Goal: Information Seeking & Learning: Learn about a topic

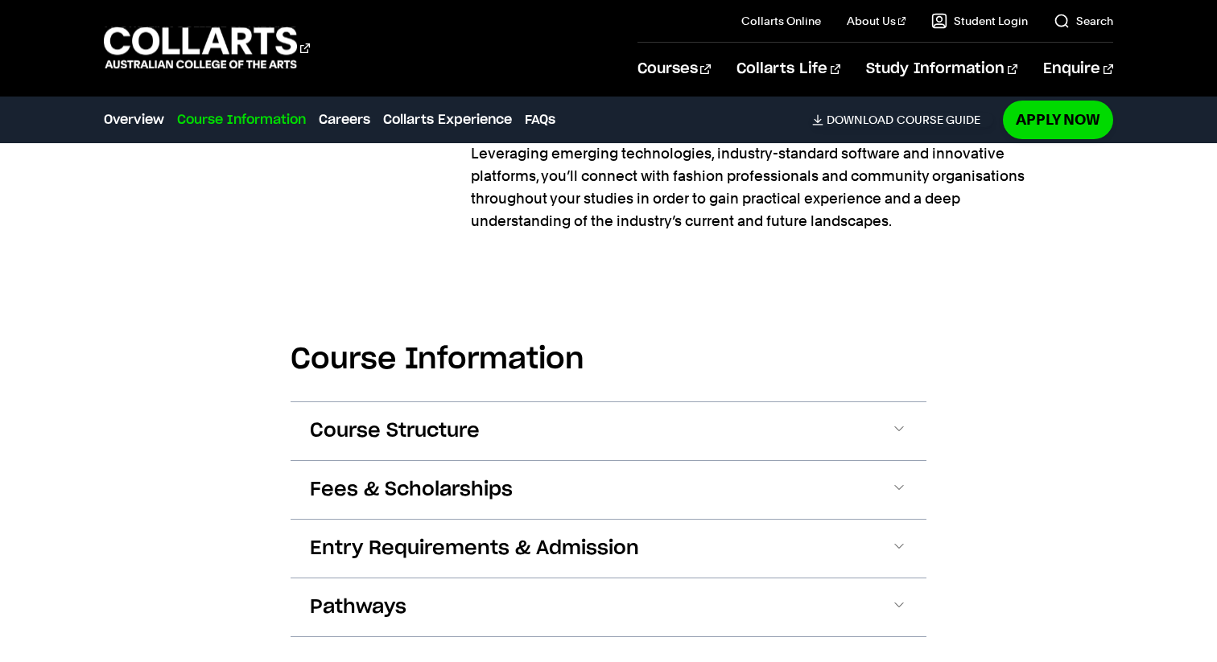
scroll to position [1648, 0]
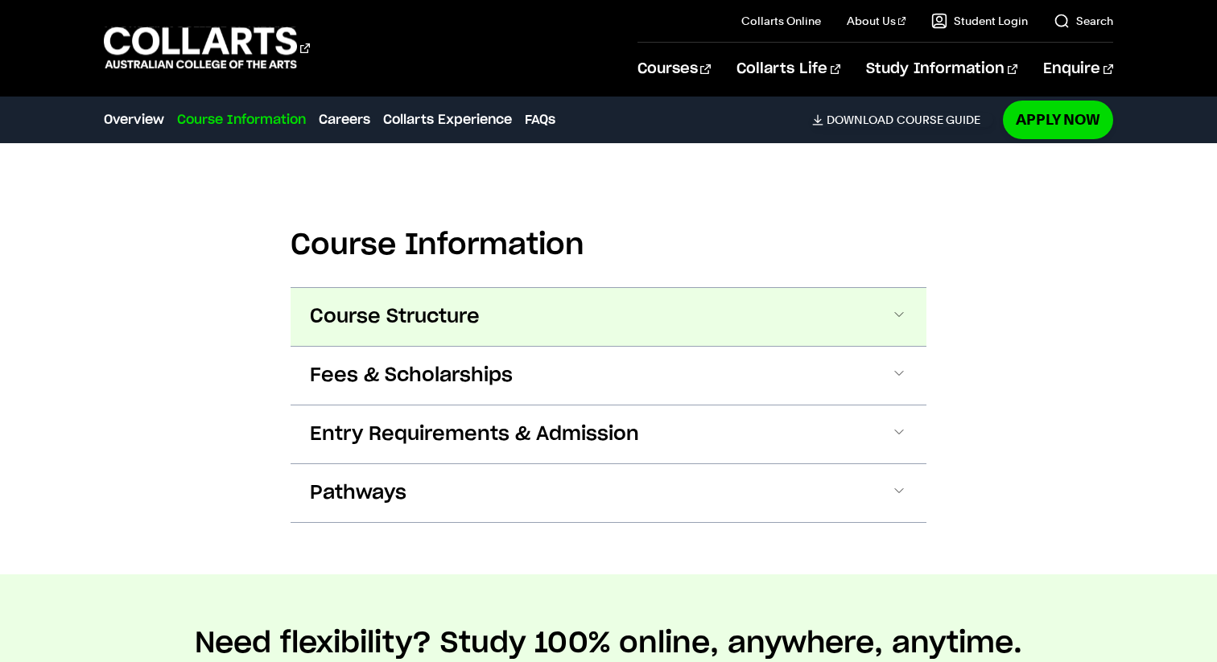
click at [506, 327] on button "Course Structure" at bounding box center [609, 317] width 636 height 58
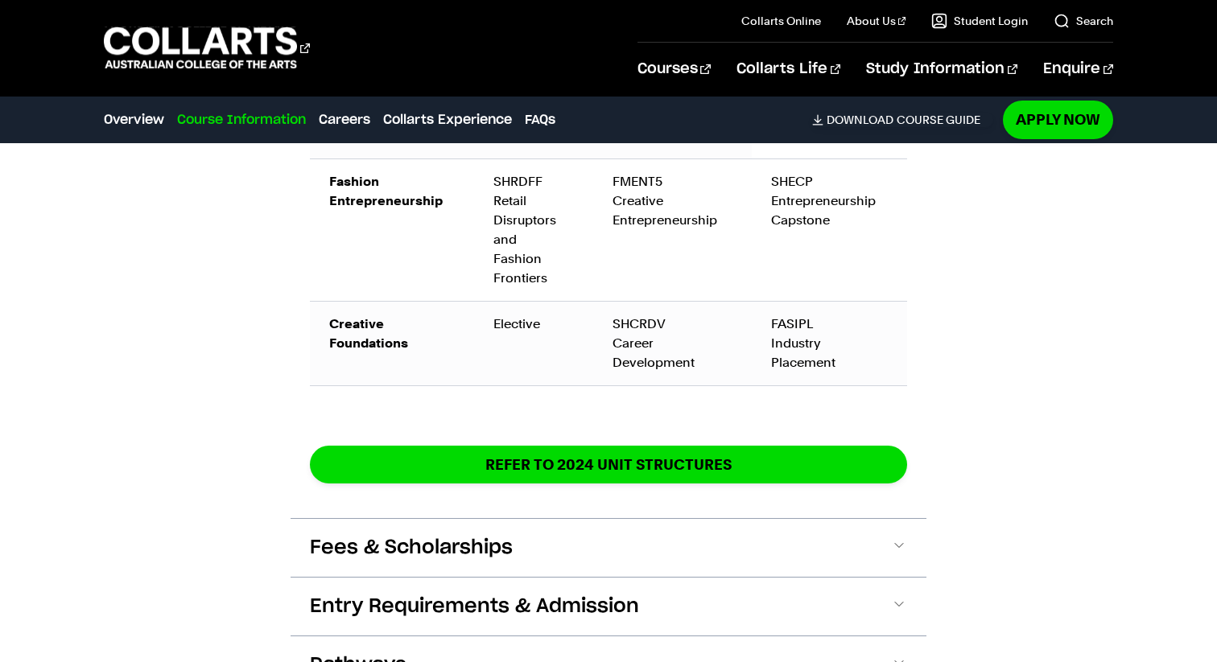
scroll to position [2797, 0]
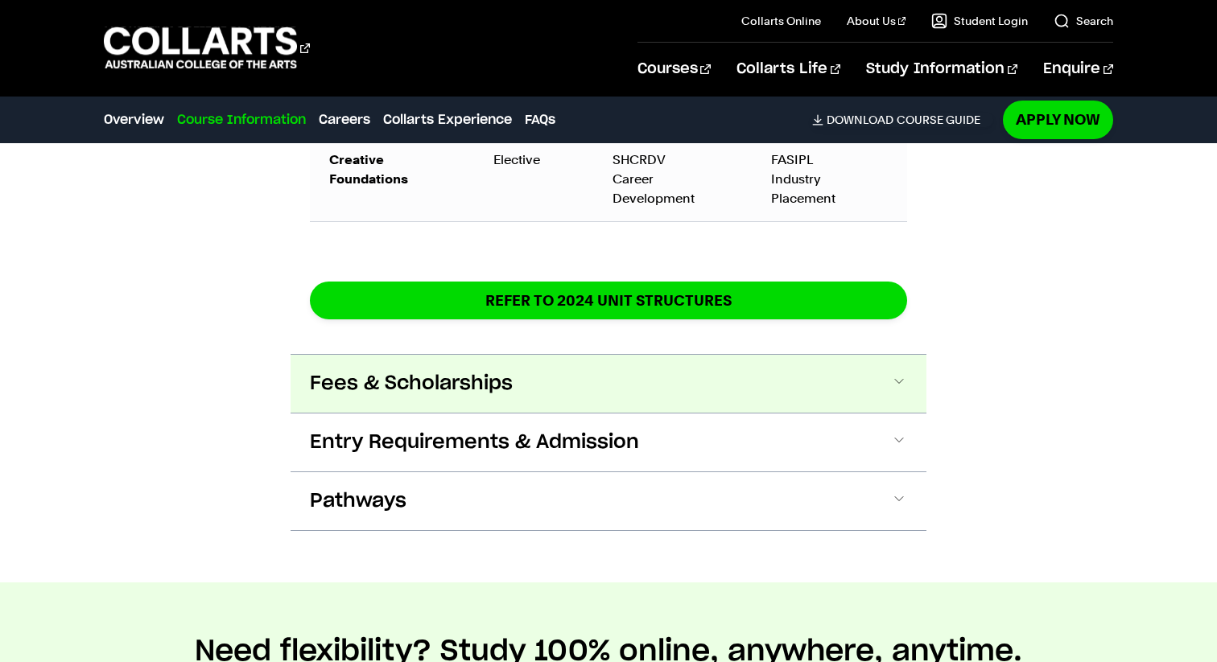
click at [589, 360] on button "Fees & Scholarships" at bounding box center [609, 384] width 636 height 58
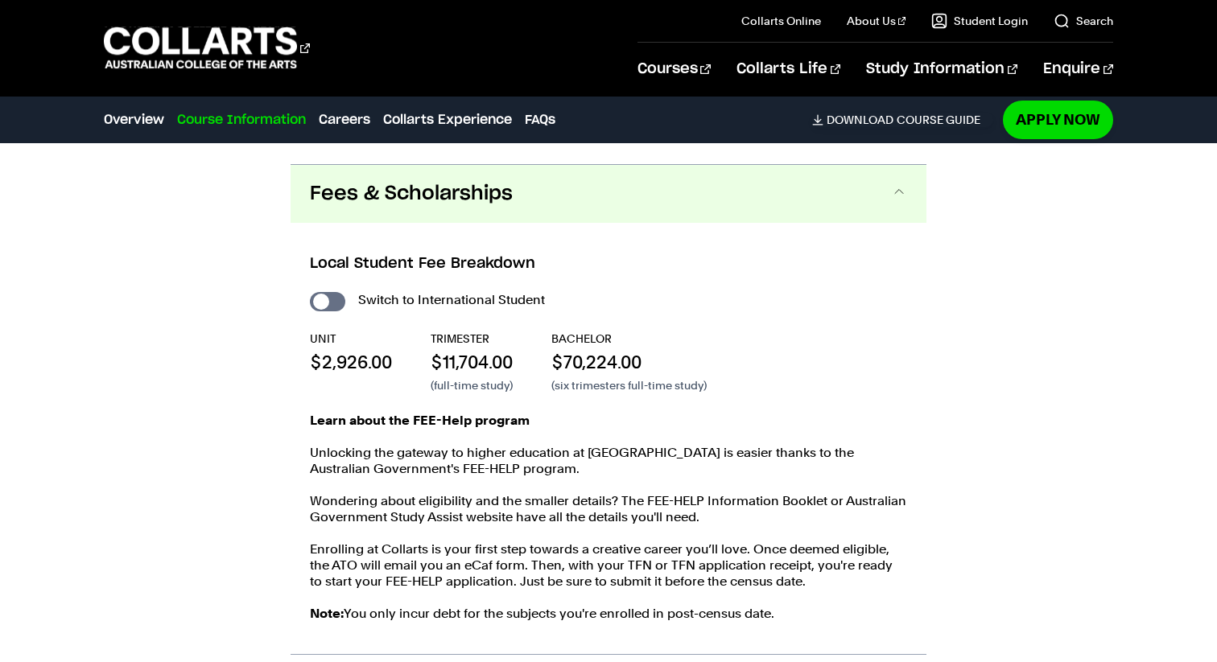
scroll to position [3145, 0]
click at [331, 291] on input "International Student" at bounding box center [327, 300] width 35 height 19
checkbox input "true"
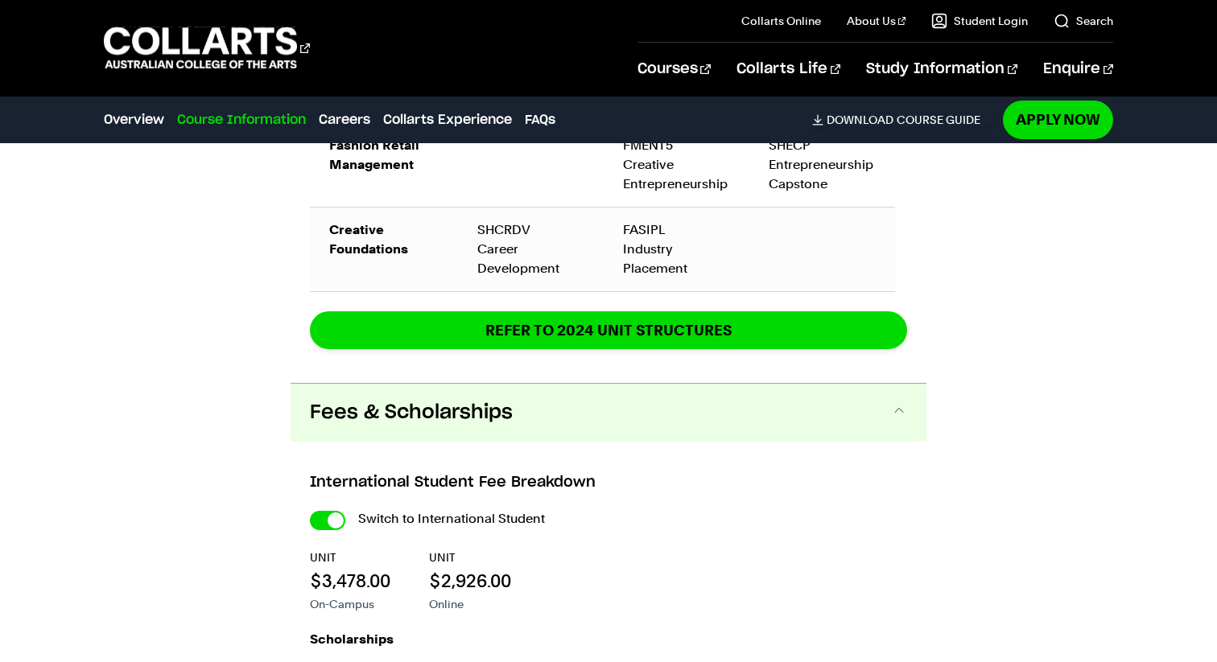
scroll to position [3309, 0]
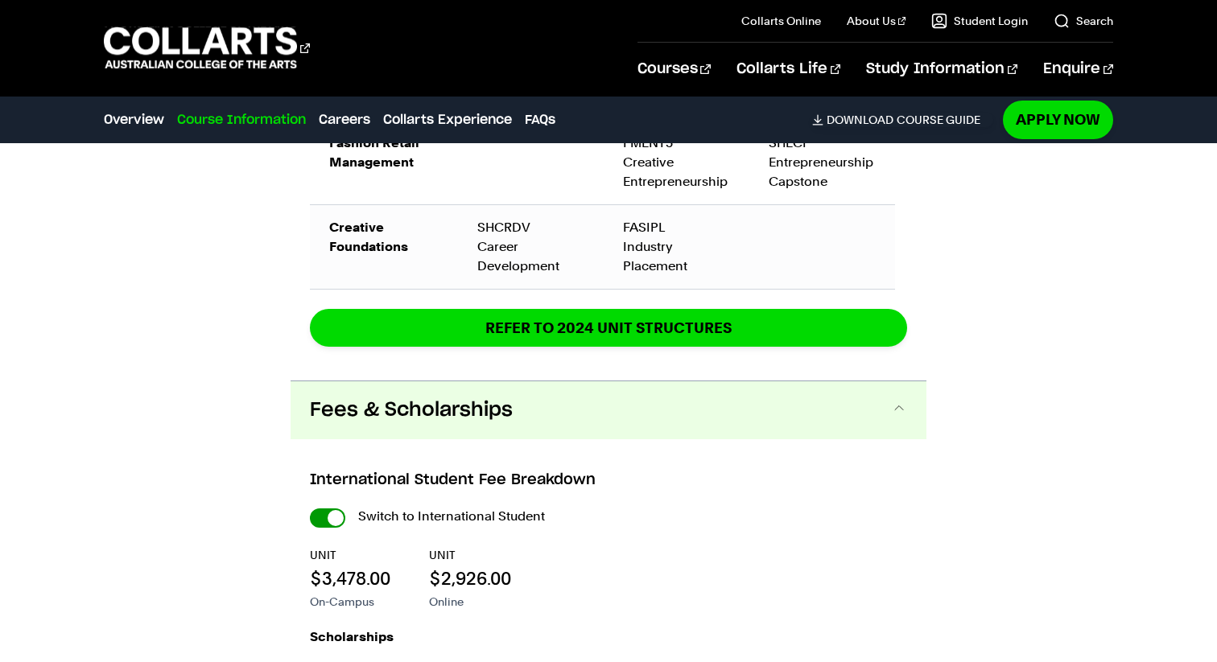
click at [0, 0] on input "International Student" at bounding box center [0, 0] width 0 height 0
checkbox input "false"
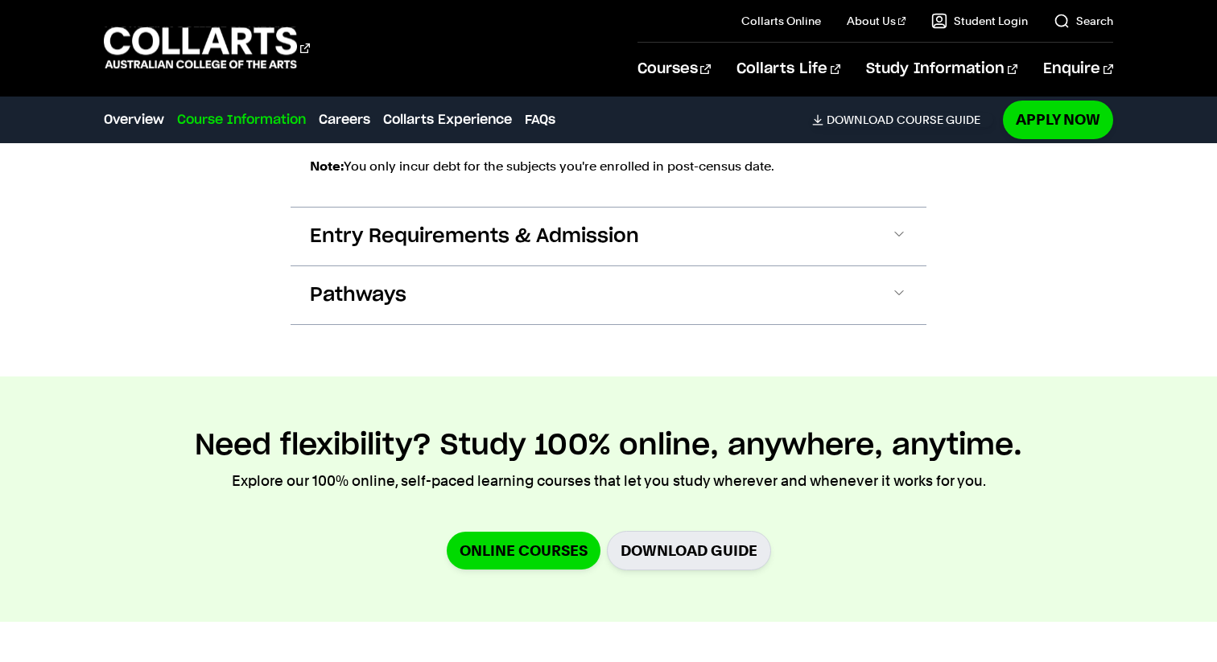
scroll to position [3606, 0]
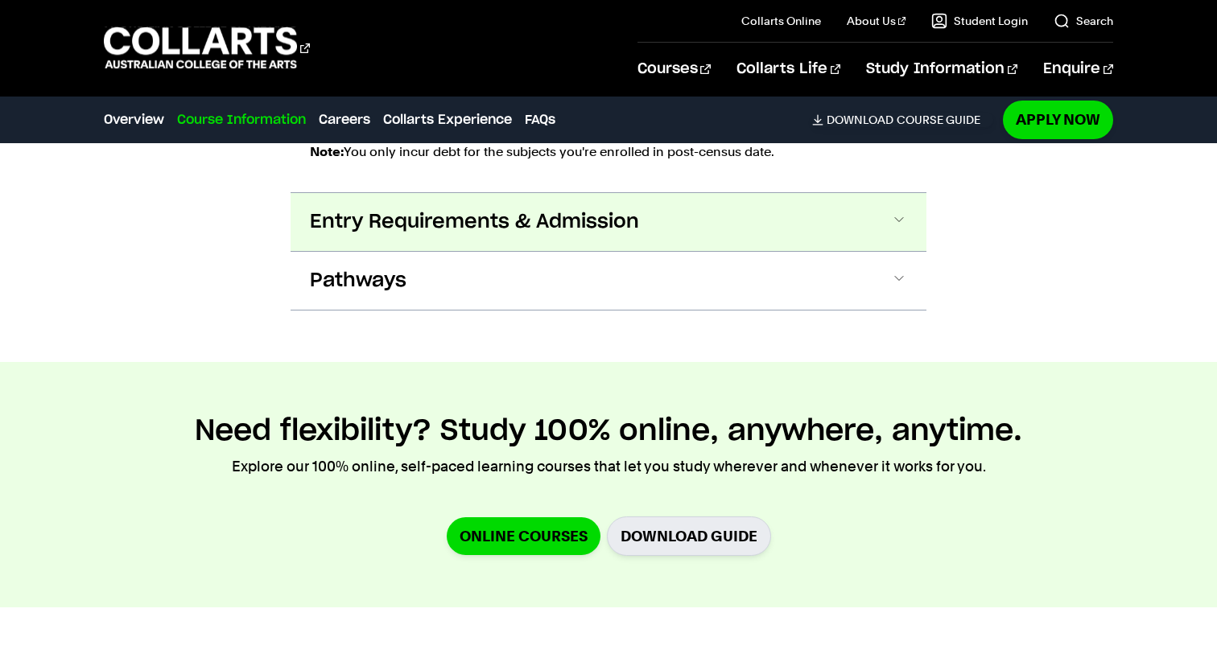
click at [474, 209] on span "Entry Requirements & Admission" at bounding box center [474, 222] width 329 height 26
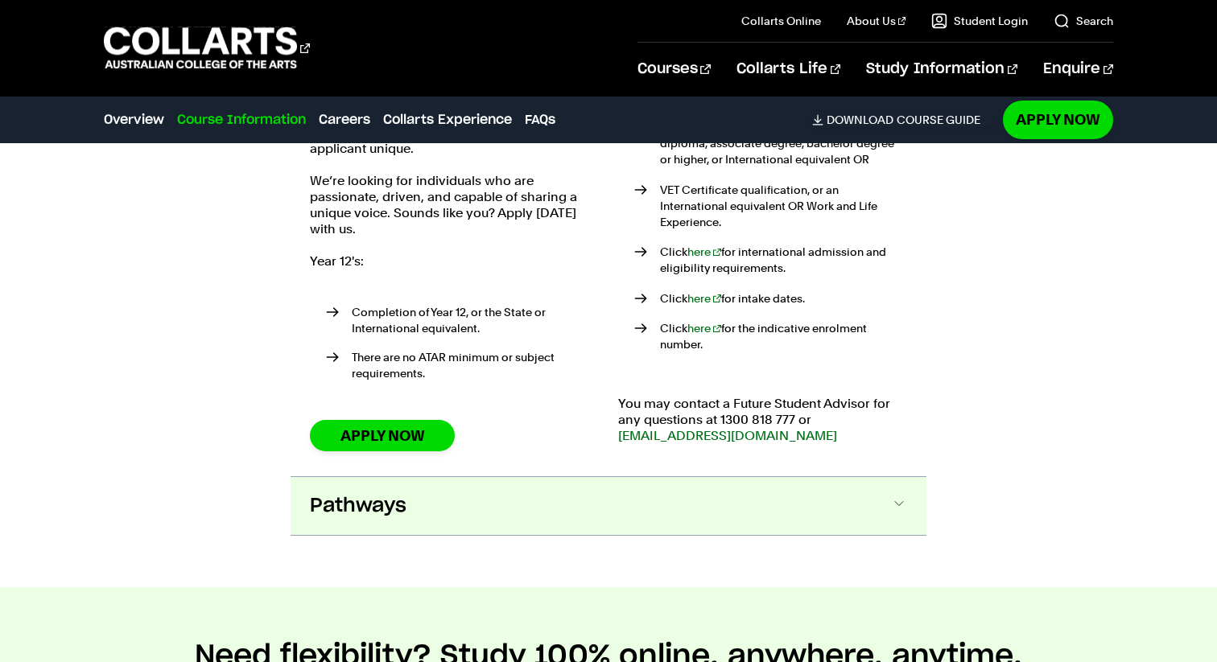
click at [556, 477] on button "Pathways" at bounding box center [609, 506] width 636 height 58
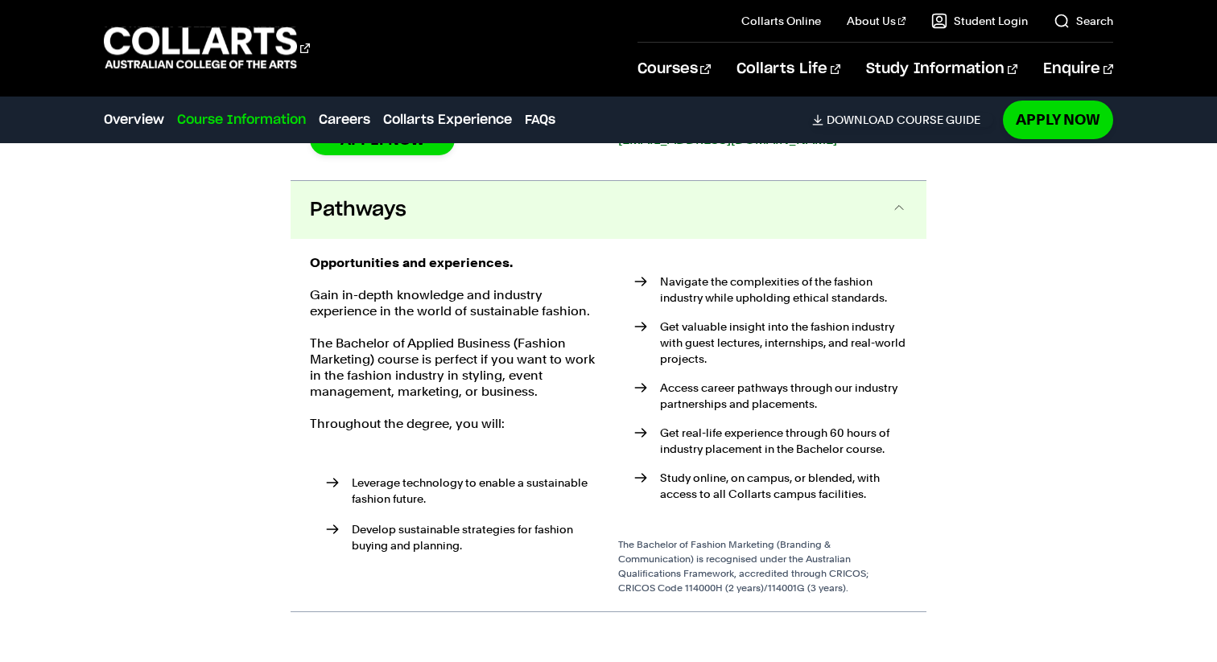
scroll to position [4126, 0]
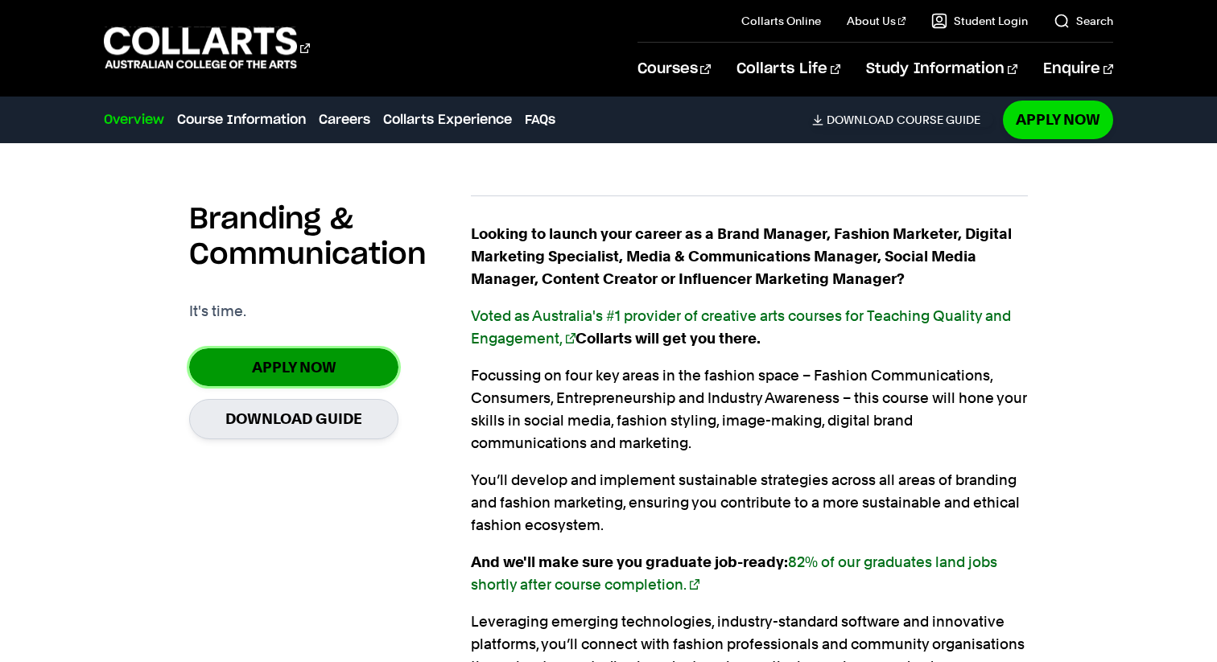
click at [319, 377] on link "Apply Now" at bounding box center [293, 368] width 209 height 38
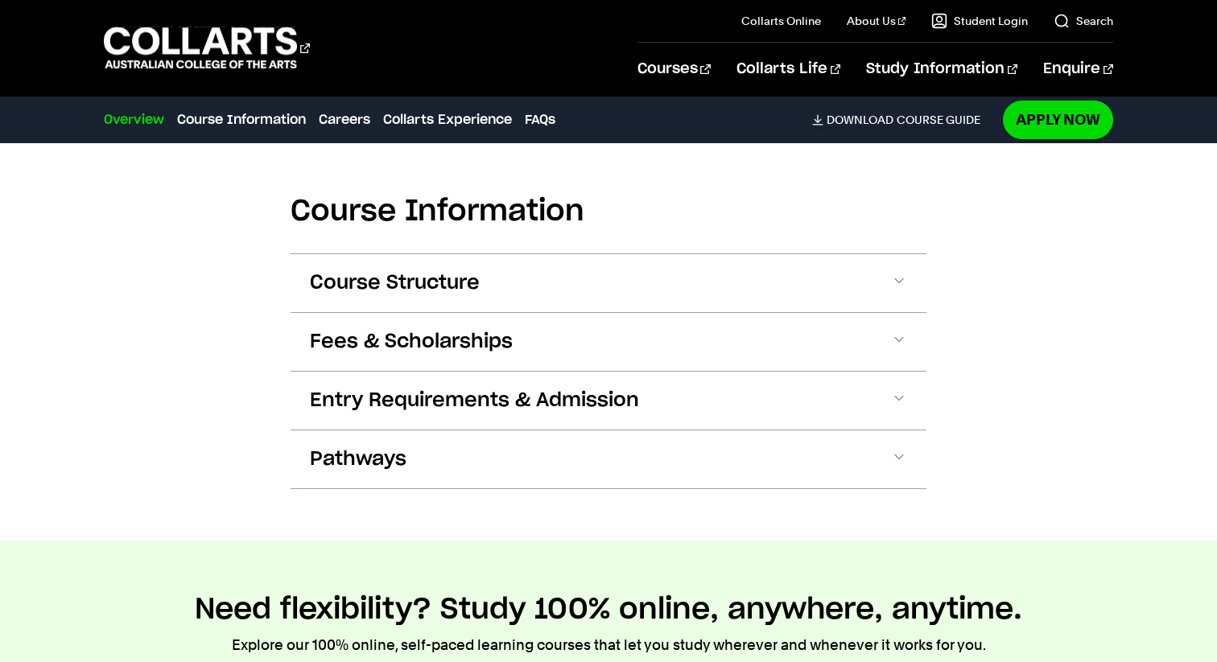
scroll to position [1693, 0]
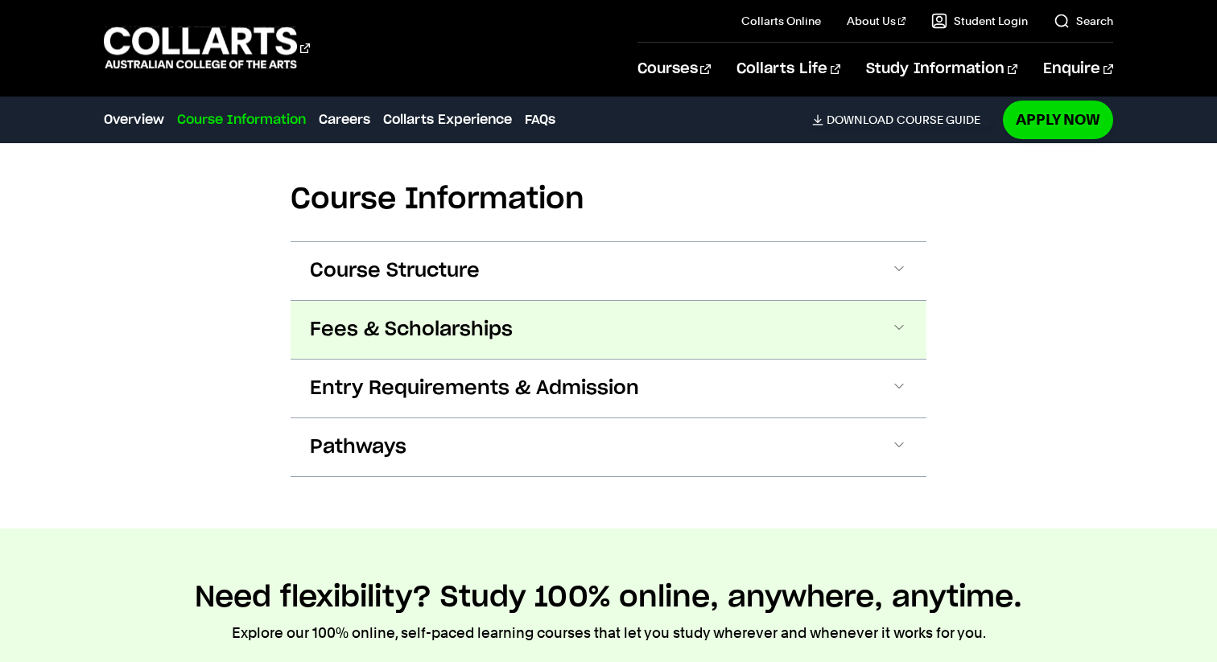
click at [543, 322] on button "Fees & Scholarships" at bounding box center [609, 330] width 636 height 58
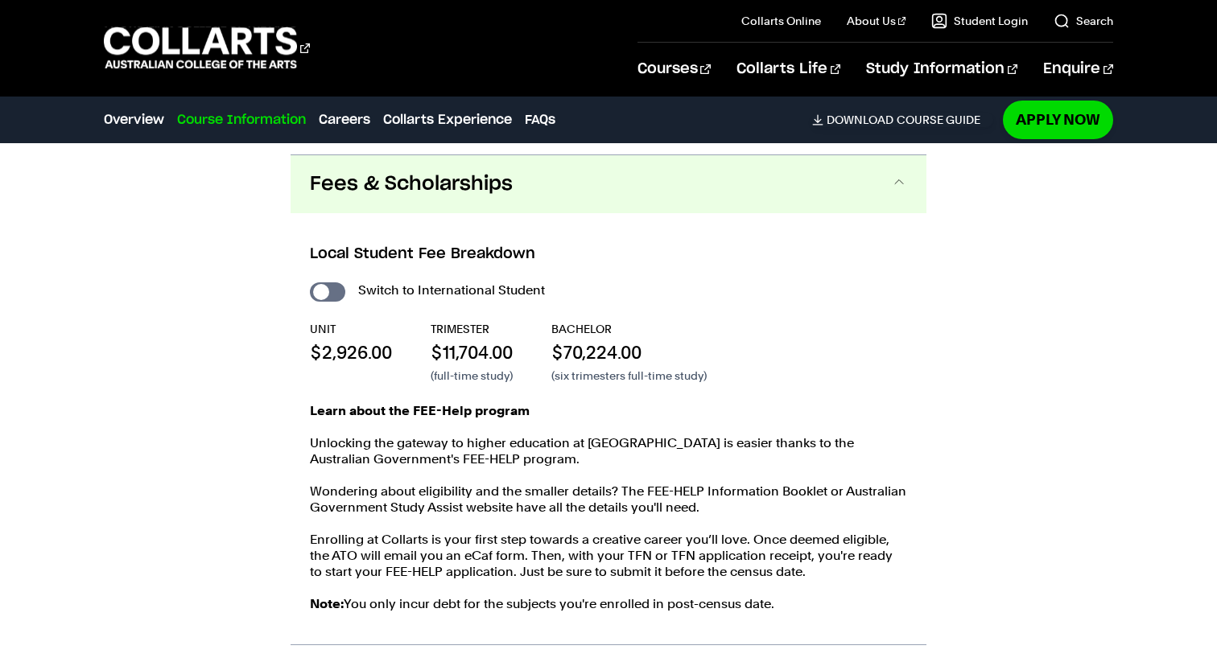
scroll to position [1842, 0]
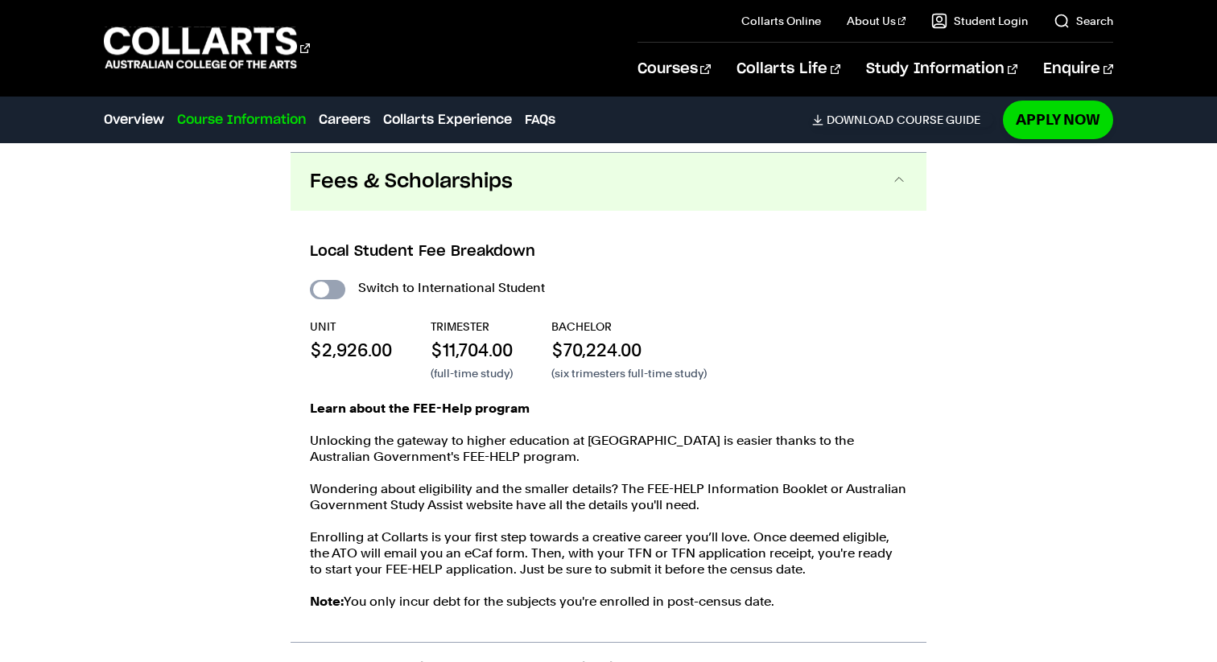
click at [317, 283] on input "International Student" at bounding box center [327, 289] width 35 height 19
checkbox input "true"
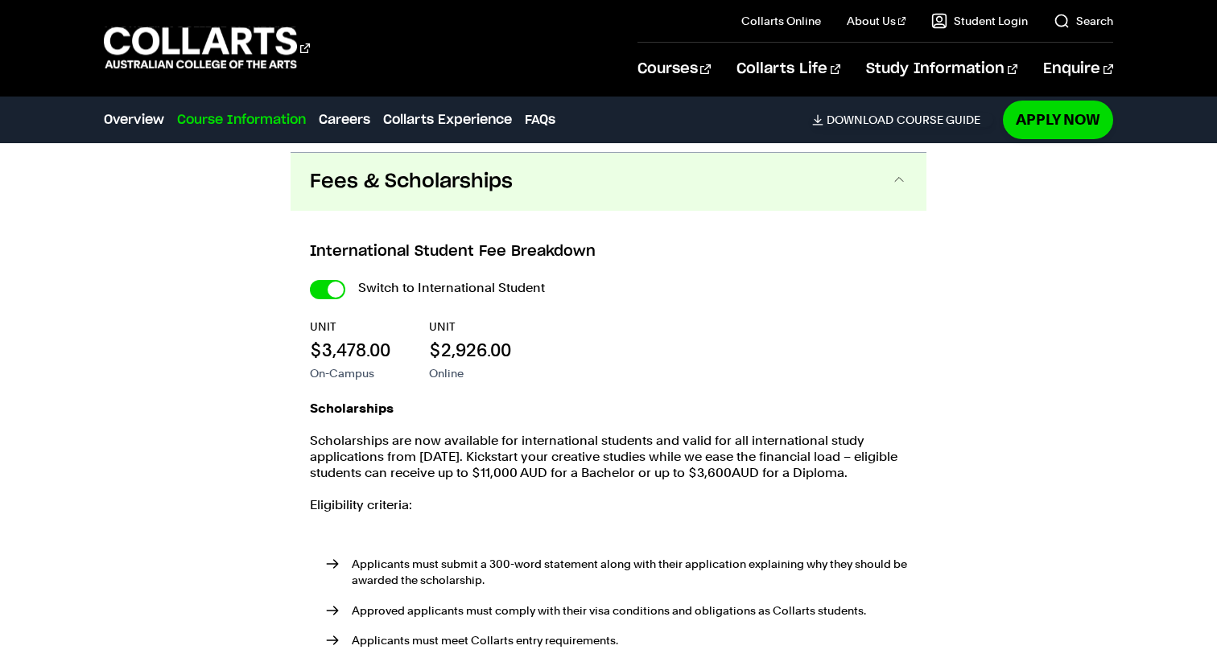
click at [0, 0] on div "International Student Fee Breakdown Switch to International Student UNIT $3,478…" at bounding box center [0, 0] width 0 height 0
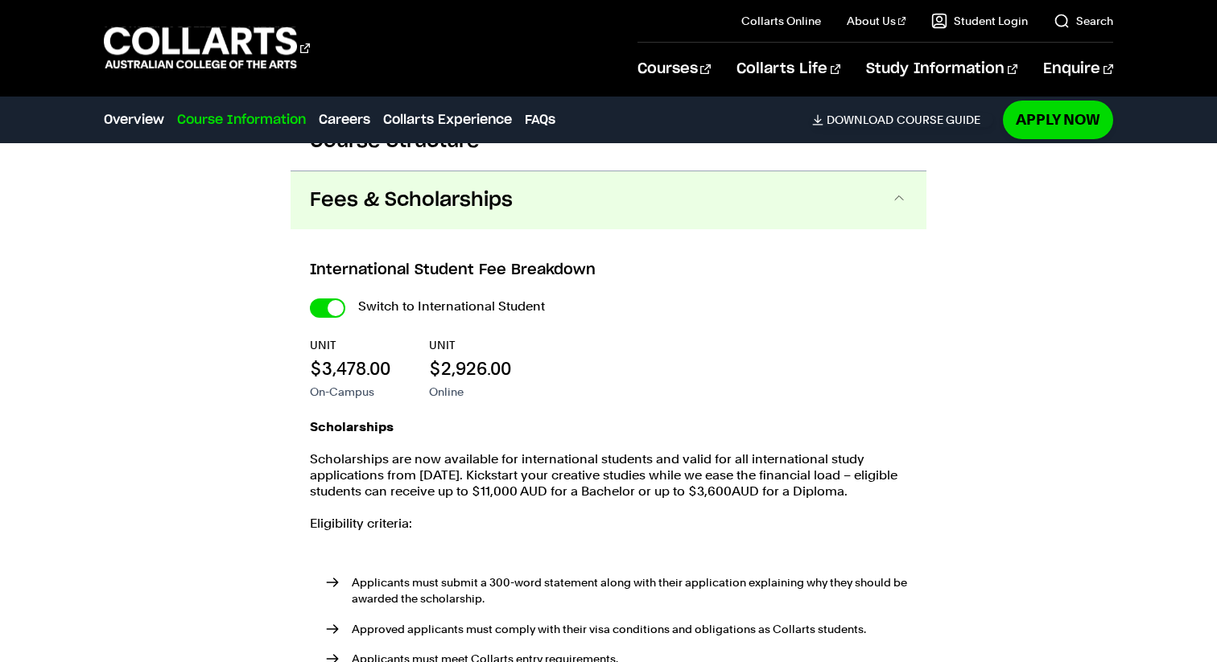
click at [0, 0] on div "Switch to International Student" at bounding box center [0, 0] width 0 height 0
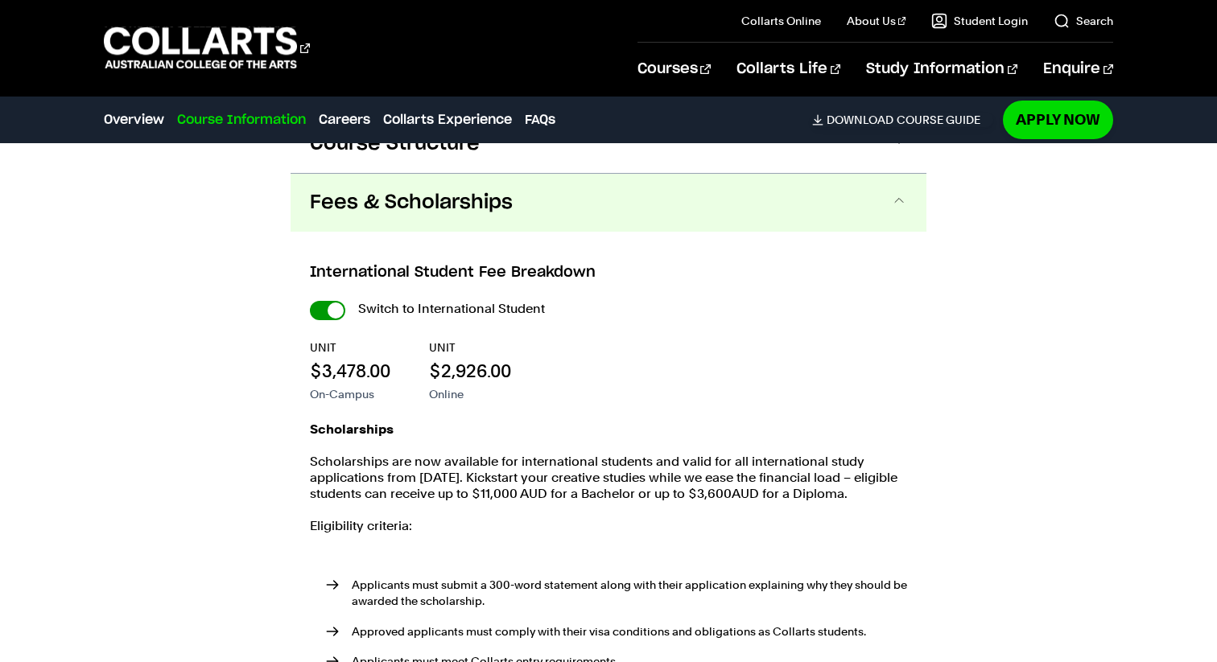
click at [0, 0] on input "International Student" at bounding box center [0, 0] width 0 height 0
checkbox input "false"
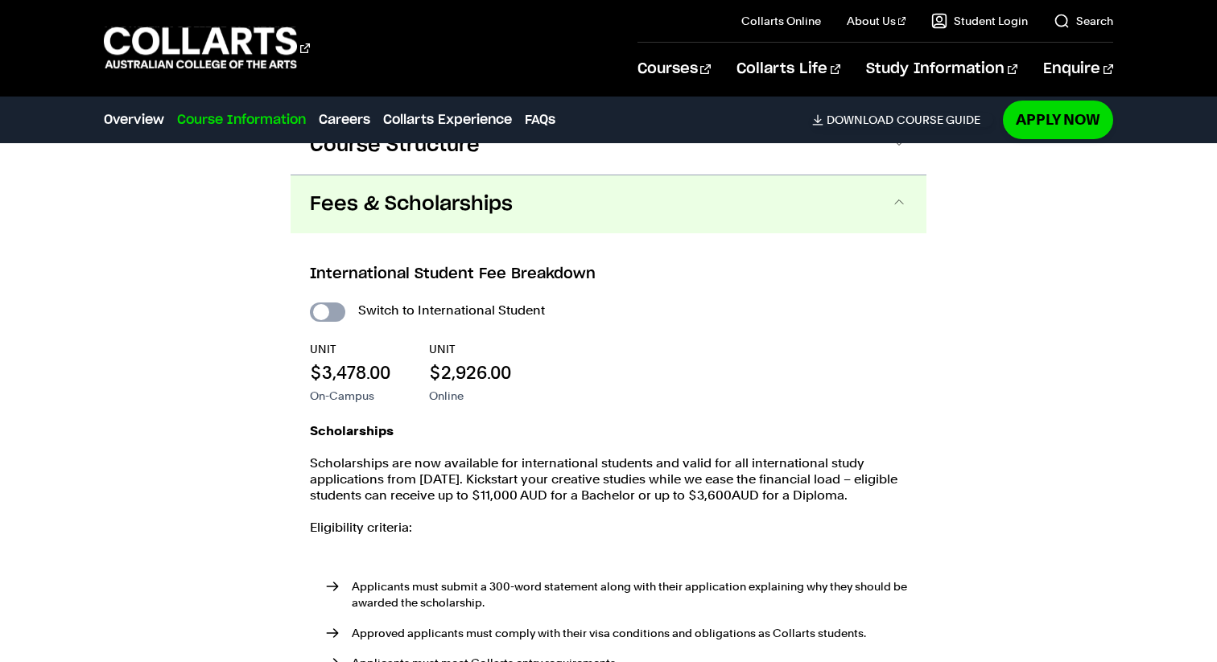
checkbox input "false"
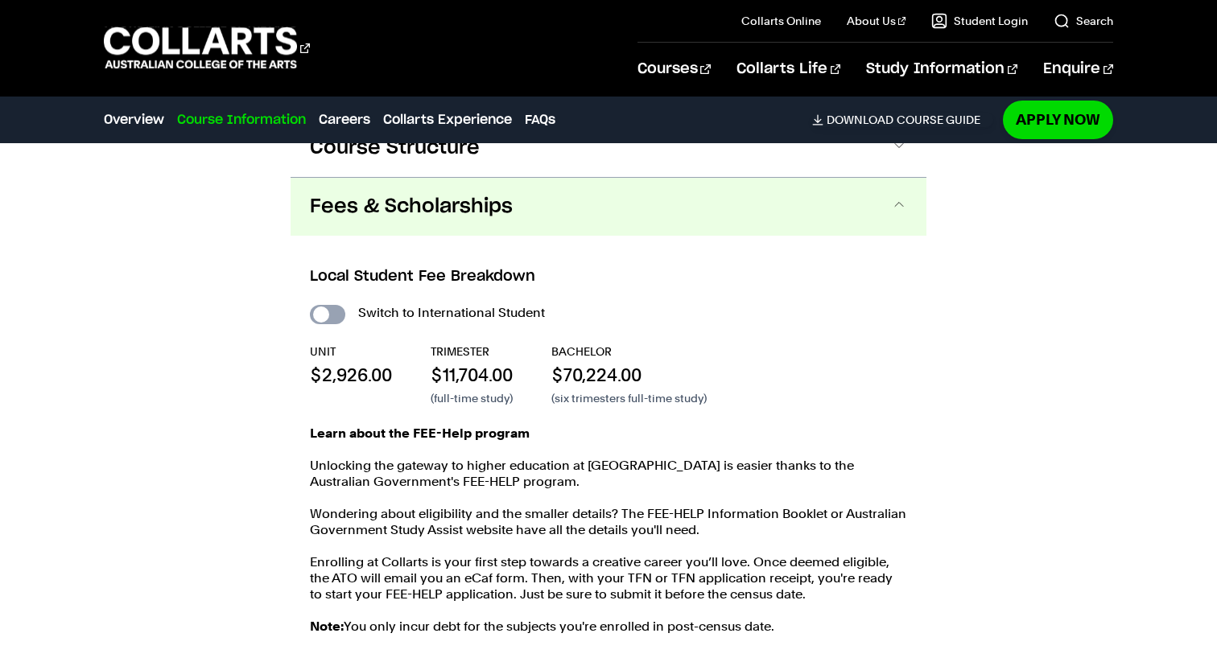
scroll to position [1818, 0]
click at [324, 308] on input "International Student" at bounding box center [327, 312] width 35 height 19
checkbox input "true"
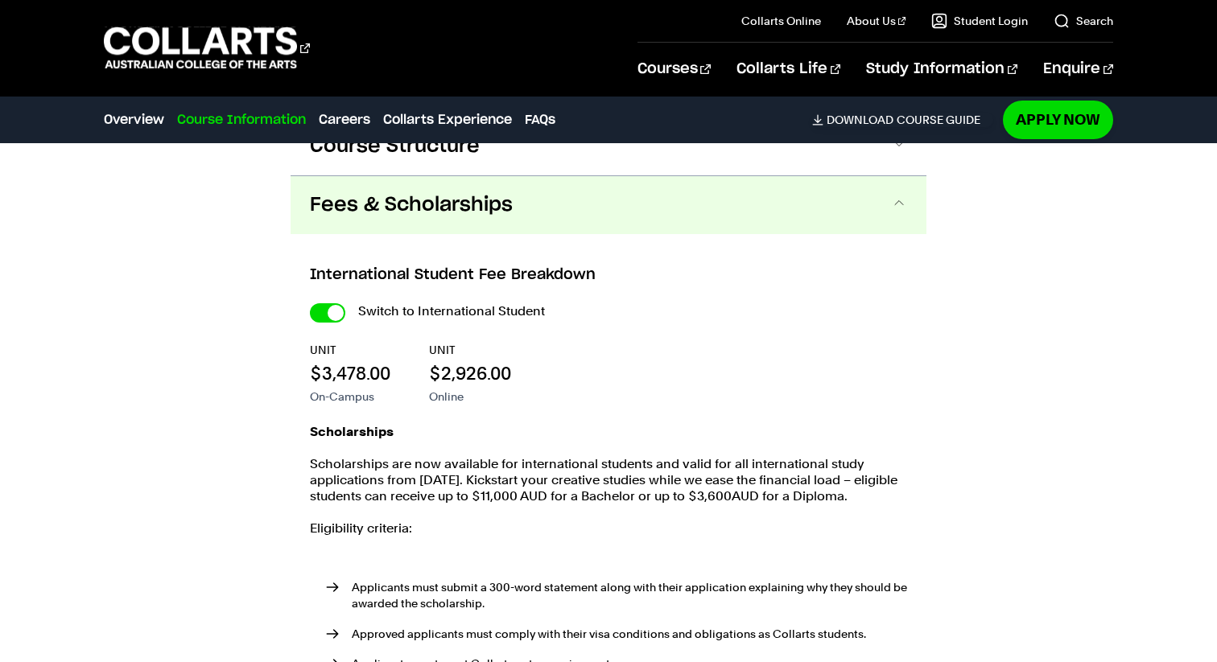
scroll to position [1819, 0]
click at [0, 0] on input "International Student" at bounding box center [0, 0] width 0 height 0
checkbox input "false"
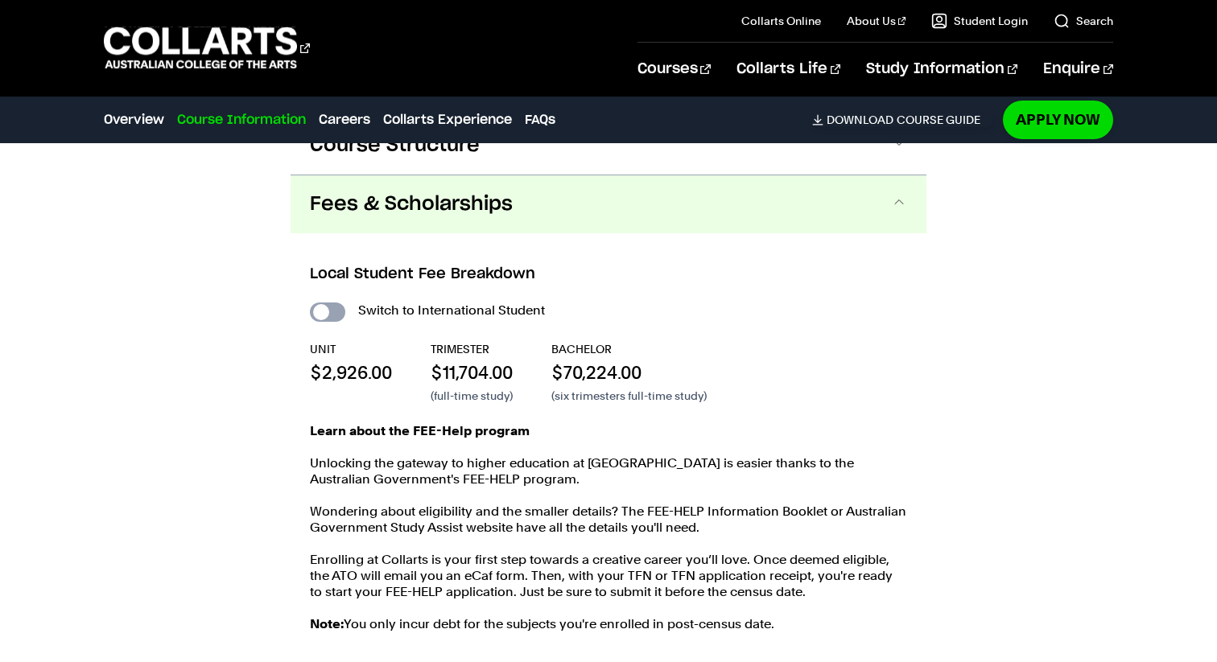
click at [324, 308] on input "International Student" at bounding box center [327, 312] width 35 height 19
checkbox input "true"
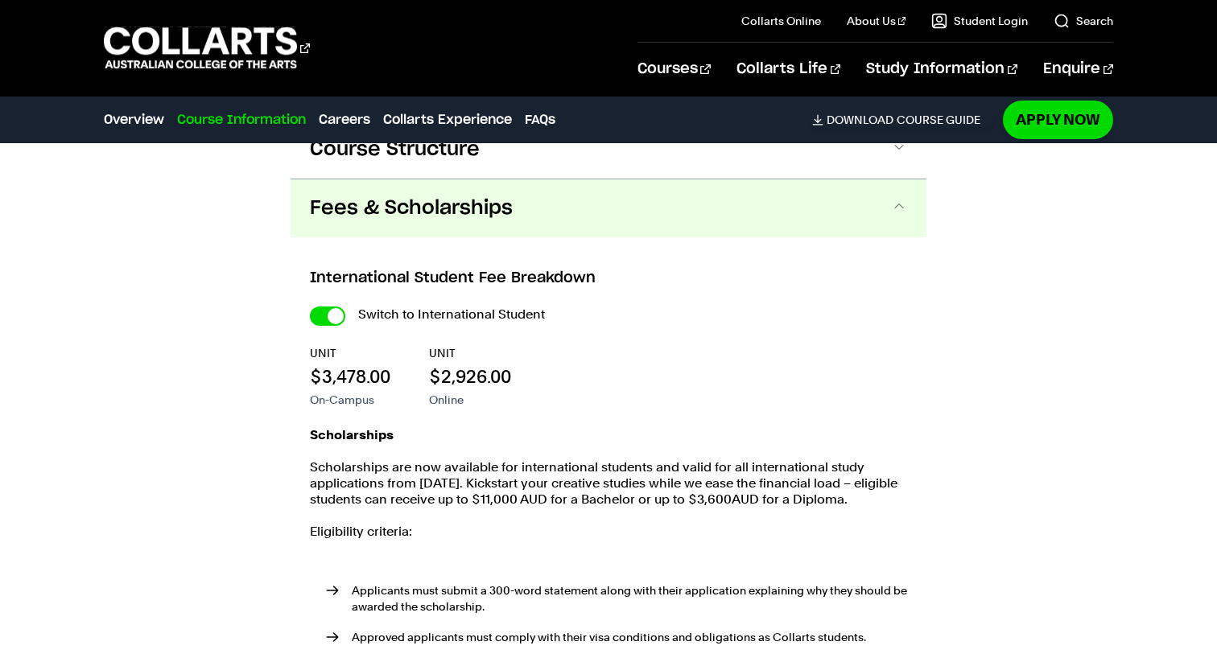
click at [0, 0] on div "Switch to International Student UNIT $3,478.00 On-Campus UNIT $2,926.00 Online …" at bounding box center [0, 0] width 0 height 0
click at [0, 0] on input "International Student" at bounding box center [0, 0] width 0 height 0
checkbox input "false"
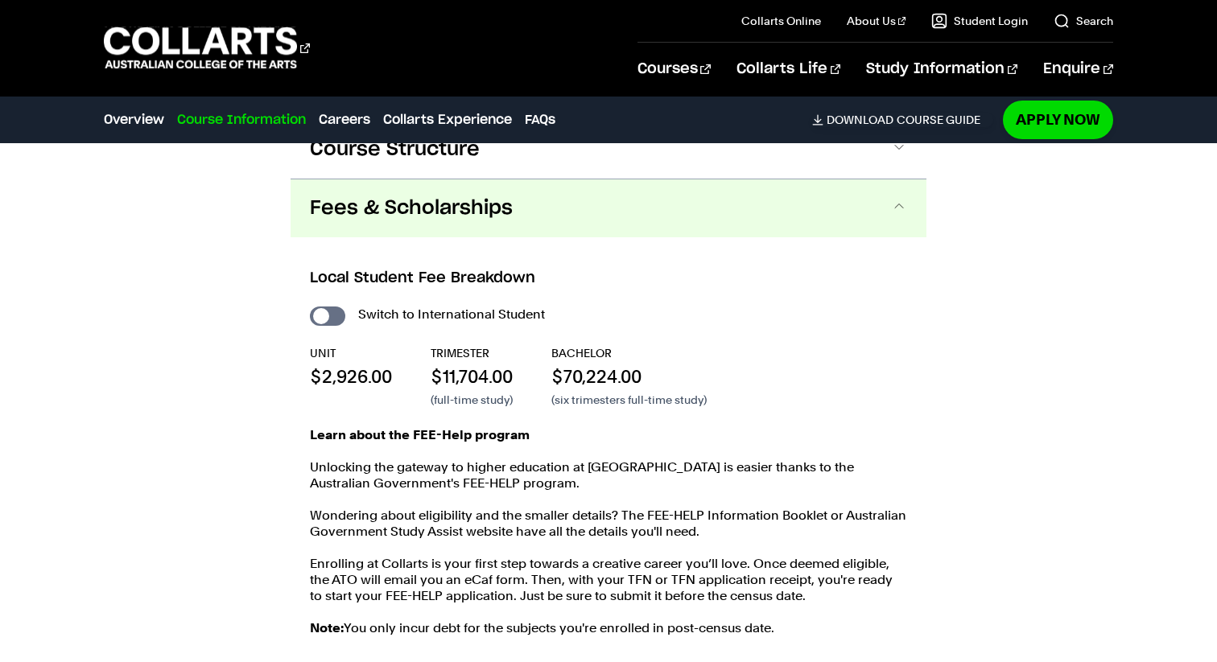
scroll to position [1882, 0]
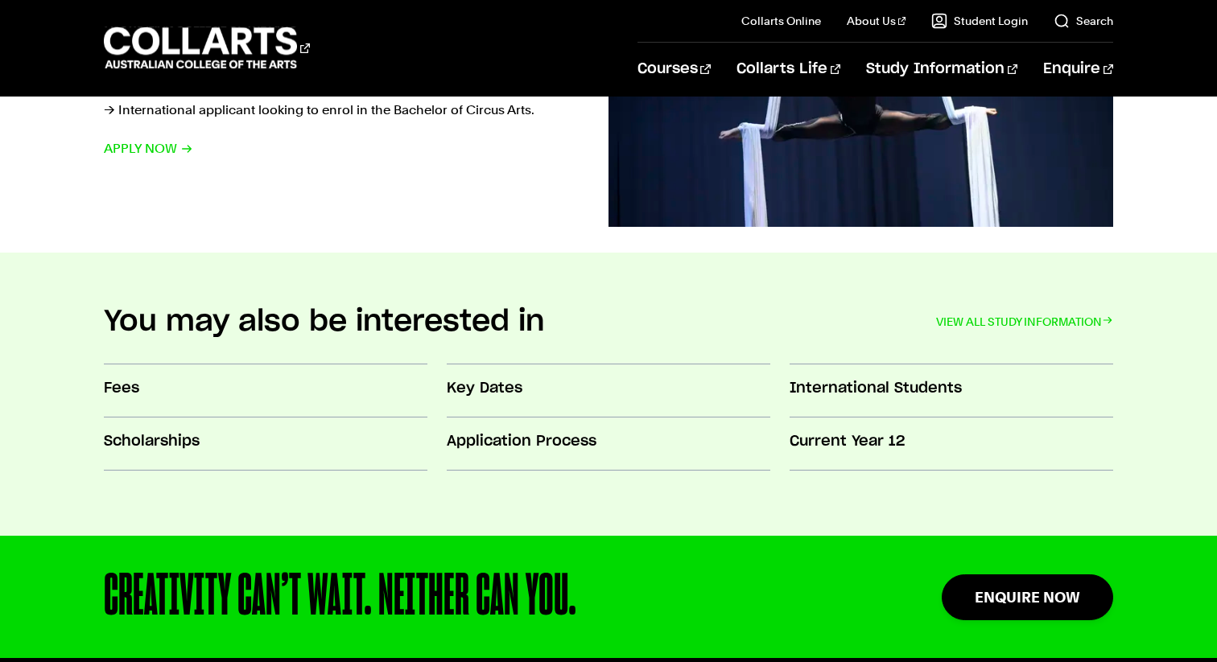
scroll to position [1367, 0]
